Goal: Task Accomplishment & Management: Manage account settings

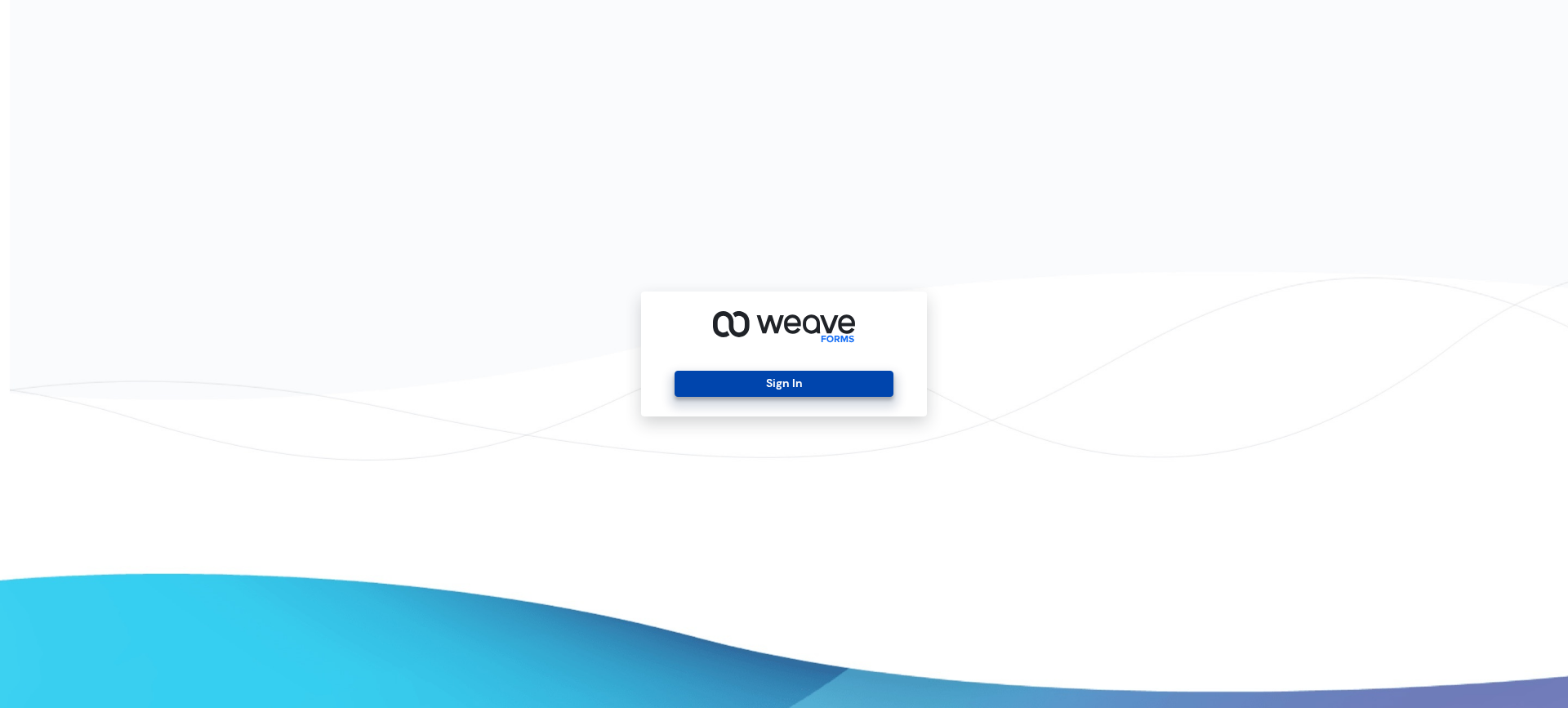
click at [810, 388] on button "Sign In" at bounding box center [784, 384] width 218 height 27
